Goal: Navigation & Orientation: Find specific page/section

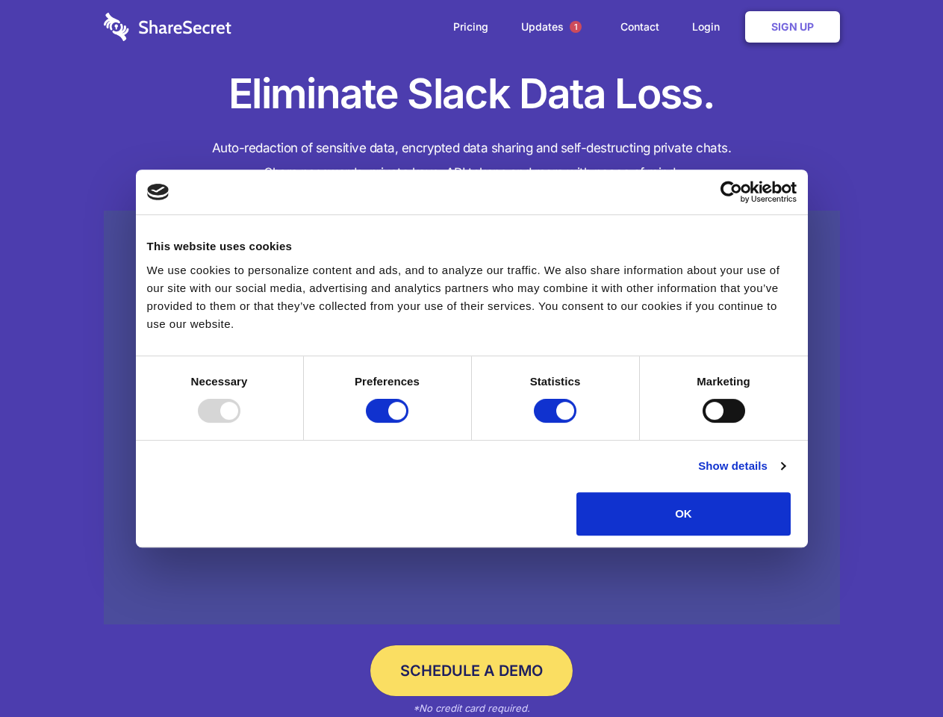
click at [240, 423] on div at bounding box center [219, 411] width 43 height 24
click at [408, 423] on input "Preferences" at bounding box center [387, 411] width 43 height 24
checkbox input "false"
click at [557, 423] on input "Statistics" at bounding box center [555, 411] width 43 height 24
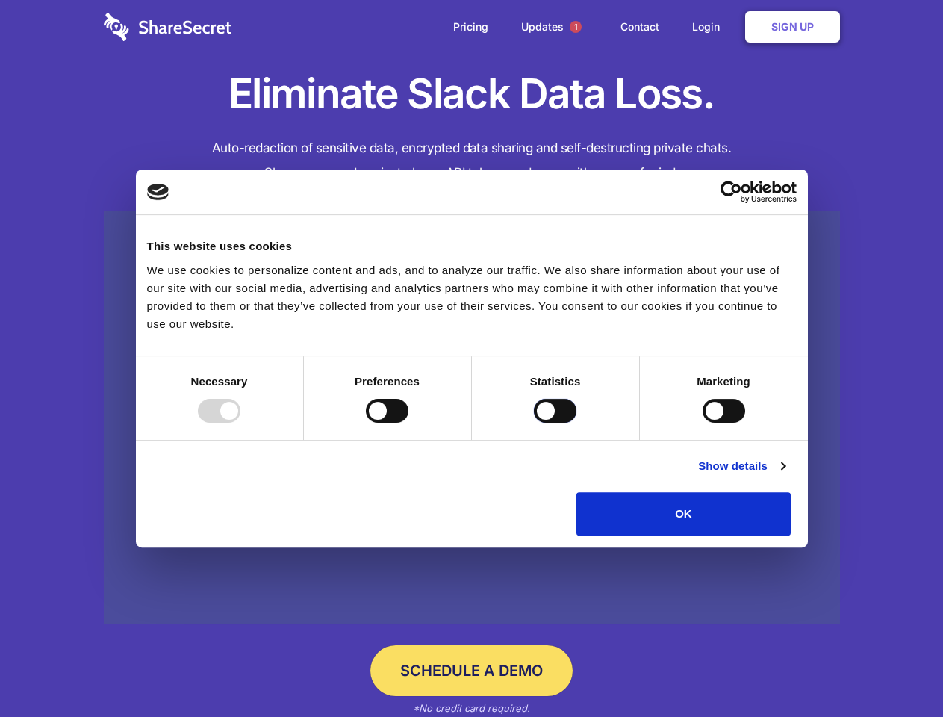
checkbox input "false"
click at [703, 423] on input "Marketing" at bounding box center [724, 411] width 43 height 24
checkbox input "true"
click at [785, 475] on link "Show details" at bounding box center [741, 466] width 87 height 18
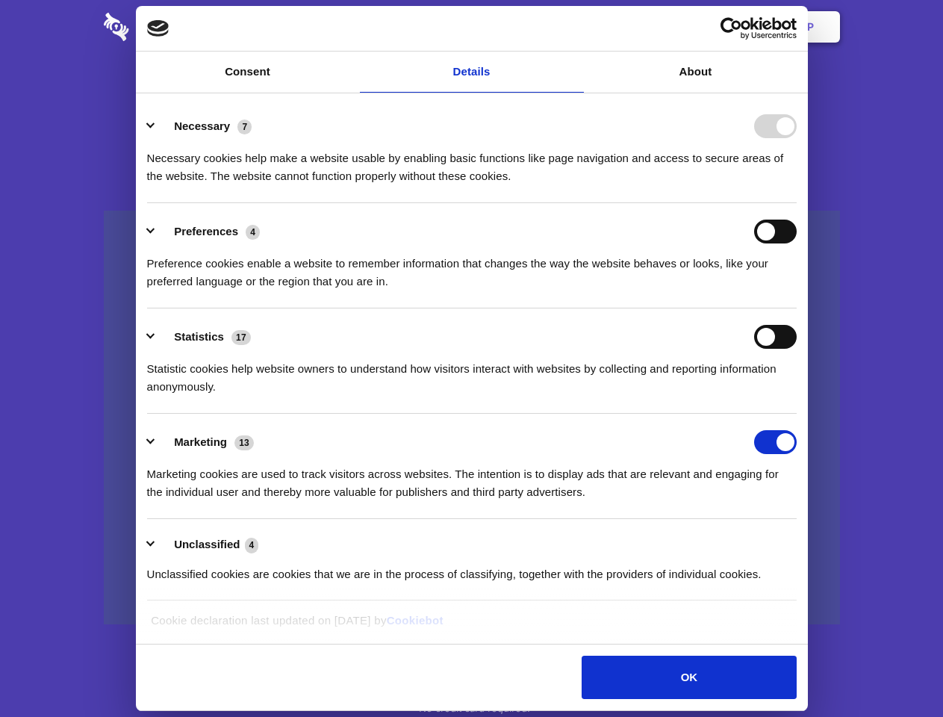
click at [797, 203] on li "Necessary 7 Necessary cookies help make a website usable by enabling basic func…" at bounding box center [472, 150] width 650 height 105
click at [575, 27] on span "1" at bounding box center [576, 27] width 12 height 12
